Goal: Check status

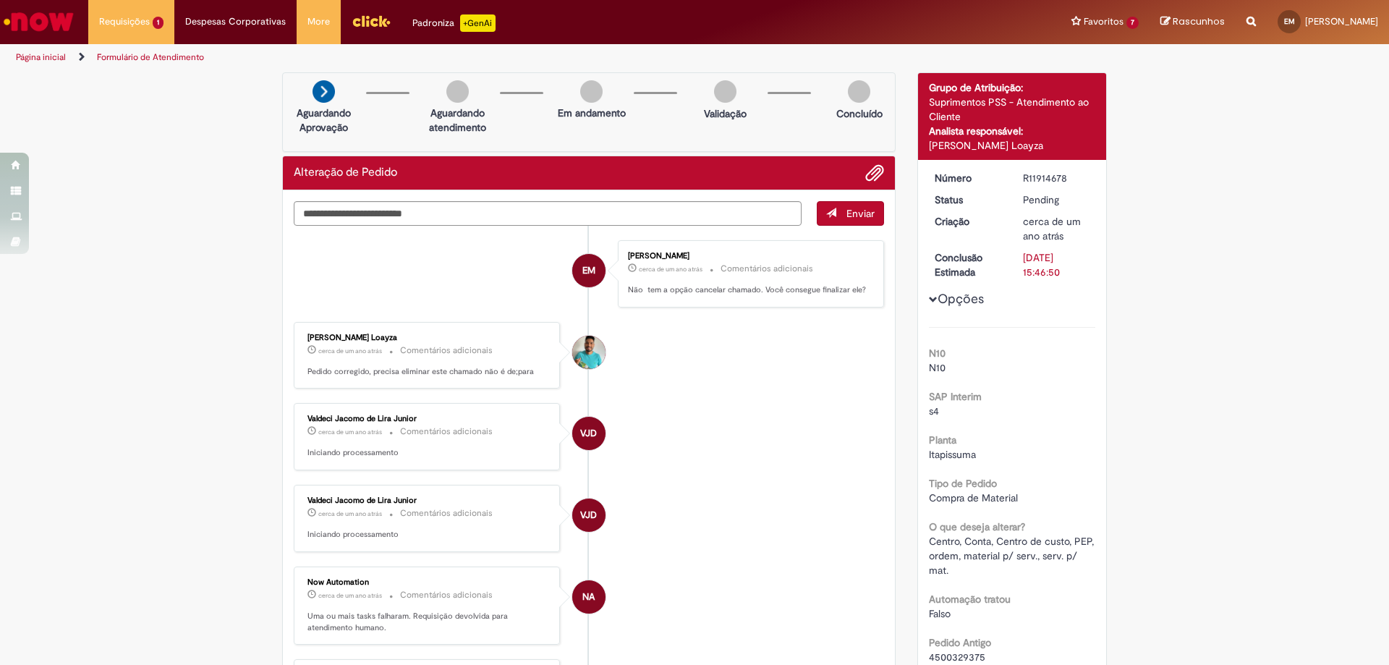
scroll to position [72, 0]
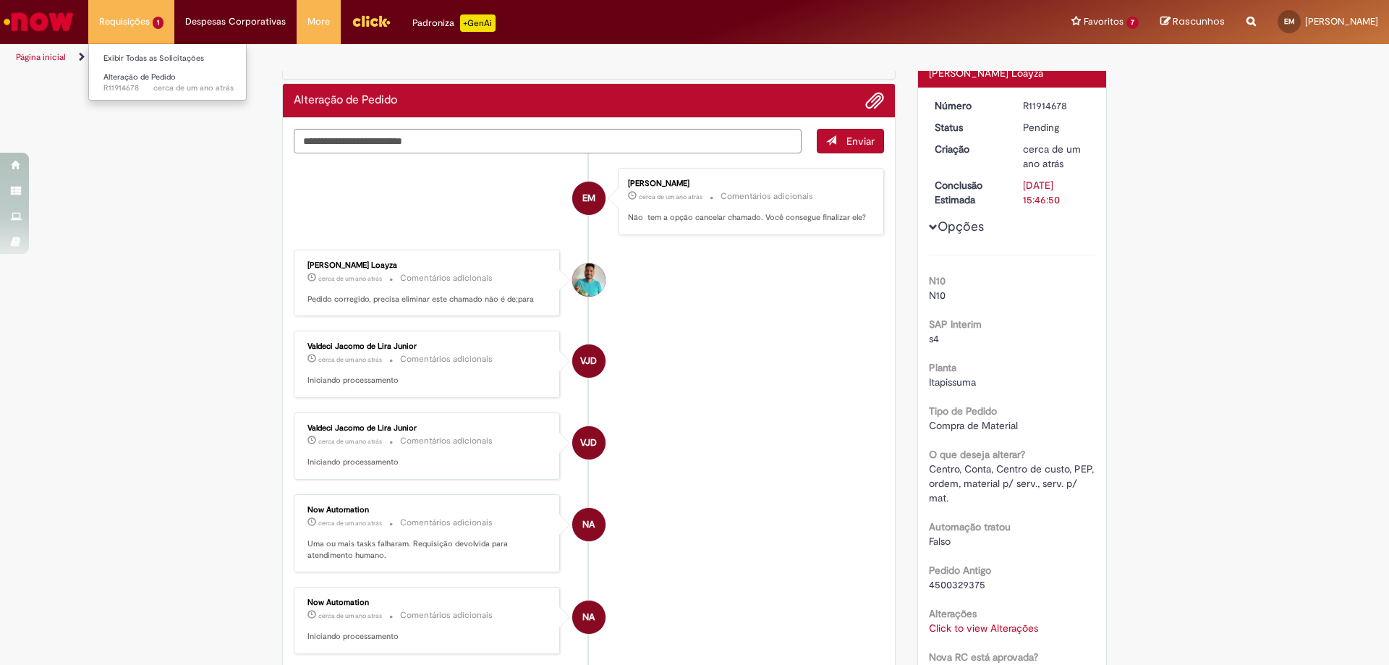
click at [129, 28] on li "Requisições 1 Exibir Todas as Solicitações Alteração de Pedido cerca de um ano …" at bounding box center [131, 21] width 86 height 43
click at [149, 77] on span "Alteração de Pedido" at bounding box center [139, 77] width 72 height 11
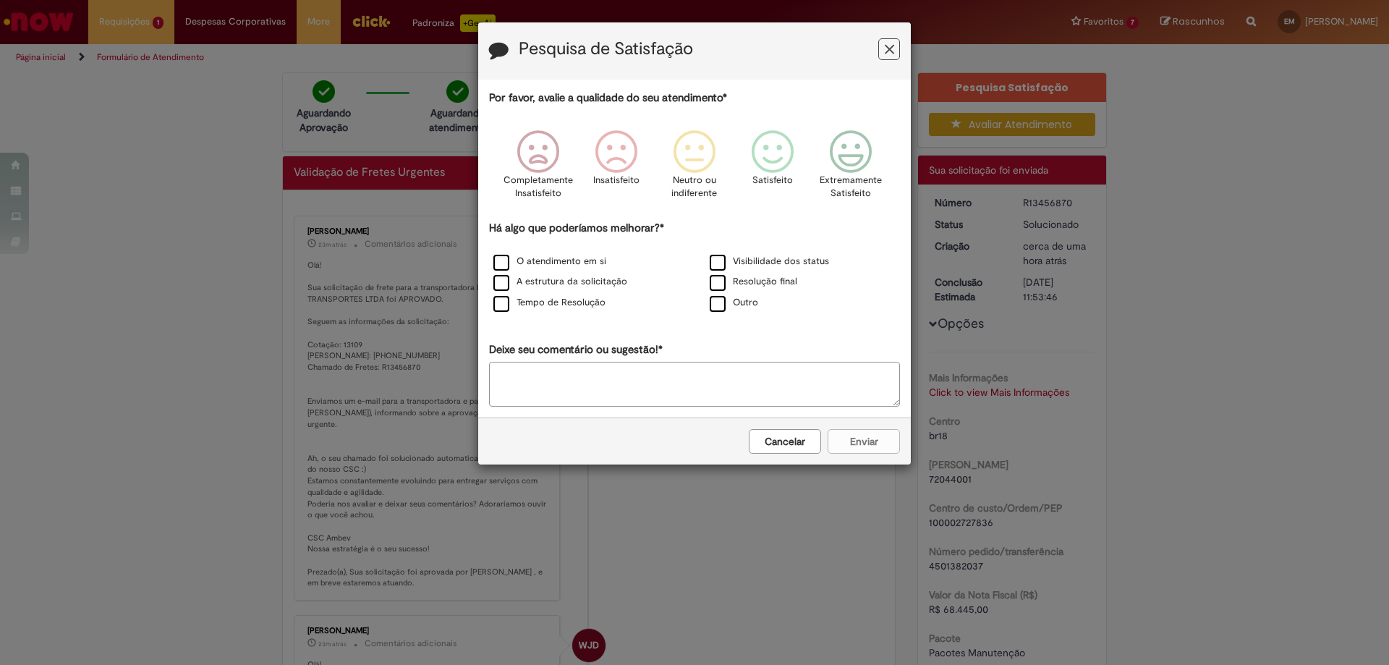
click at [895, 50] on button "Feedback" at bounding box center [889, 49] width 22 height 22
